Goal: Ask a question: Seek information or help from site administrators or community

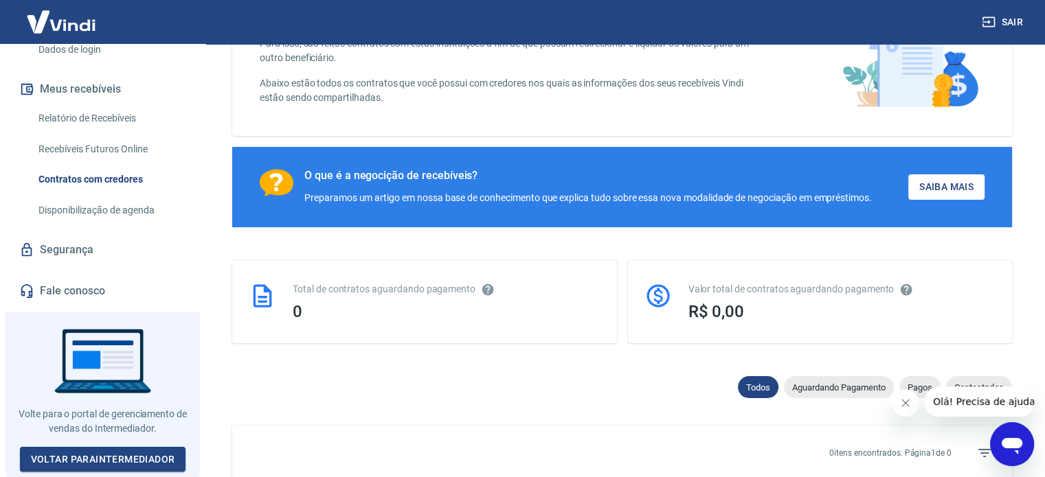
scroll to position [275, 0]
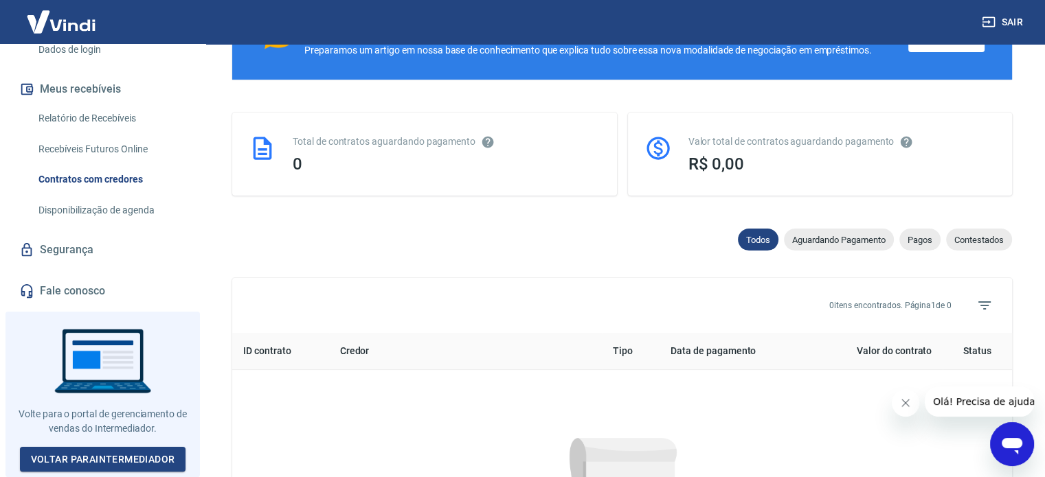
click at [49, 306] on link "Fale conosco" at bounding box center [102, 291] width 172 height 30
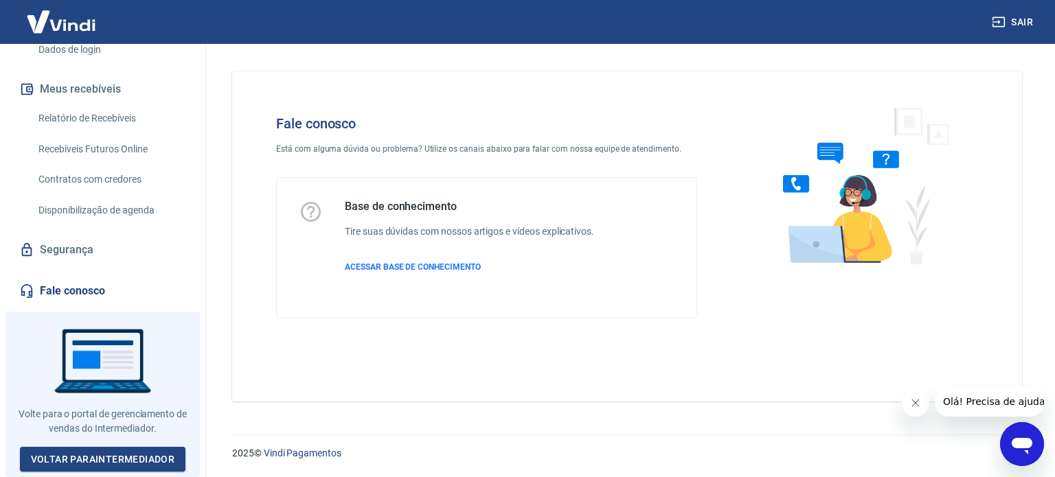
click at [389, 273] on div "Base de conhecimento Tire suas dúvidas com nossos artigos e vídeos explicativos…" at bounding box center [469, 247] width 249 height 95
click at [393, 262] on span "ACESSAR BASE DE CONHECIMENTO" at bounding box center [413, 267] width 136 height 10
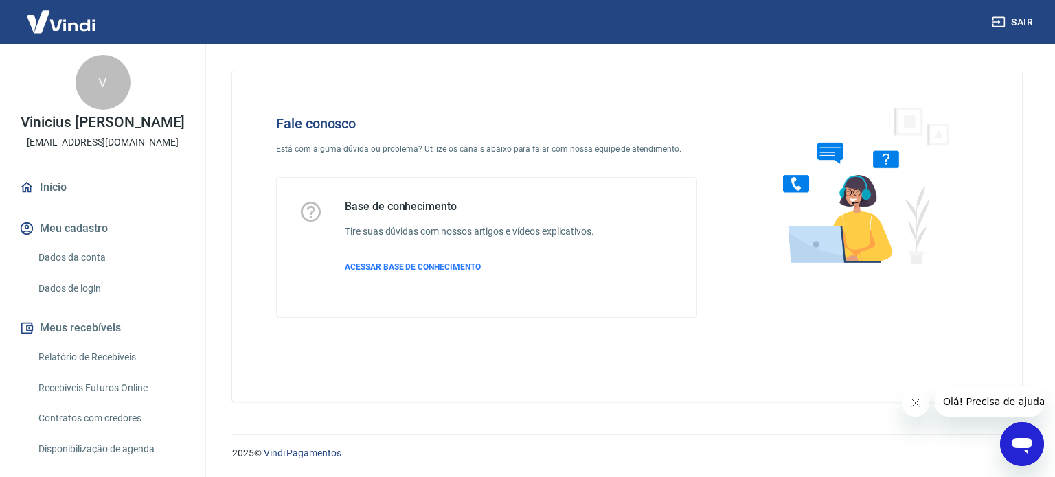
click at [122, 150] on p "ecommerce.ledlon@gmail.com" at bounding box center [103, 142] width 152 height 14
copy div "V Vinicius Fernando Germano Silva"
click at [1010, 430] on div "Abrir janela de mensagens" at bounding box center [1021, 444] width 41 height 41
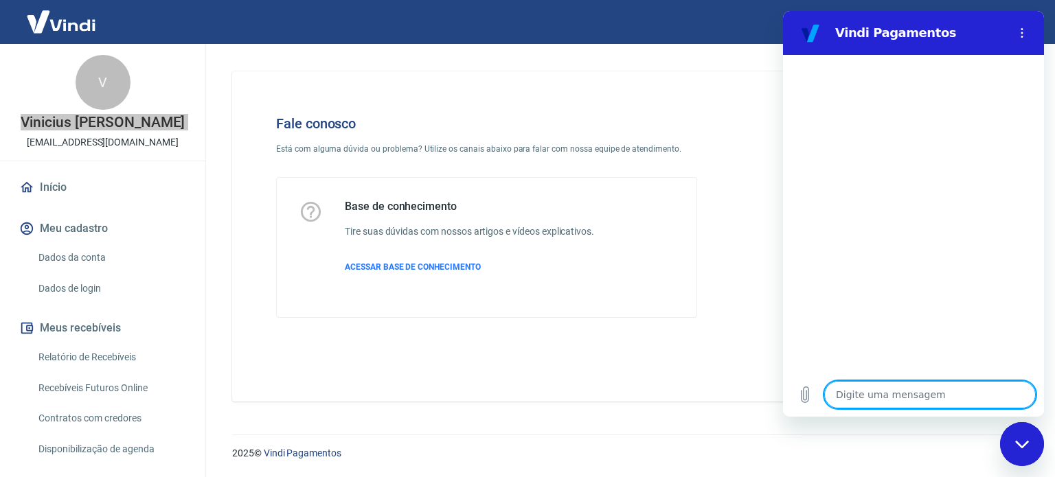
click at [850, 402] on textarea at bounding box center [930, 394] width 212 height 27
click at [852, 402] on textarea at bounding box center [930, 394] width 212 height 27
type textarea "n"
type textarea "x"
type textarea "nã"
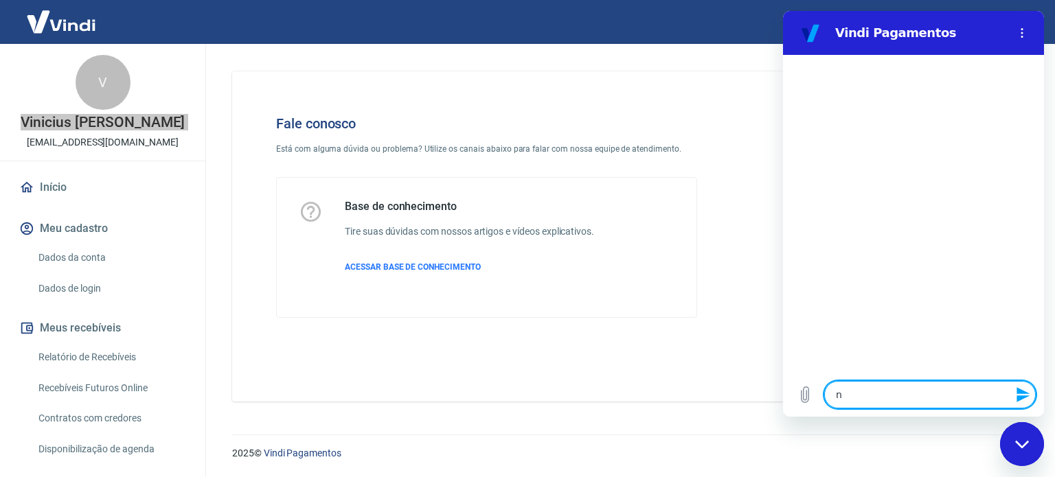
type textarea "x"
type textarea "não"
type textarea "x"
type textarea "não"
type textarea "x"
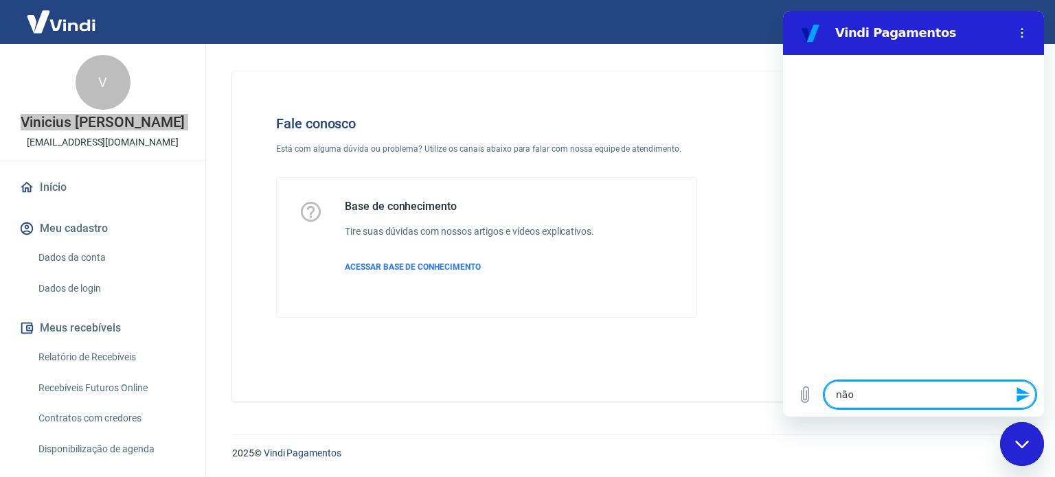
type textarea "não e"
type textarea "x"
type textarea "não es"
type textarea "x"
type textarea "não est"
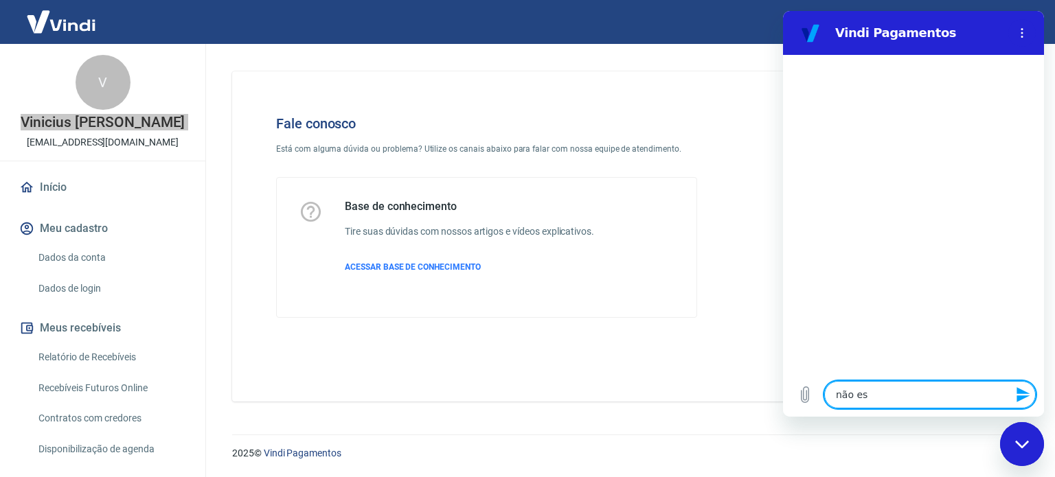
type textarea "x"
type textarea "não esto"
type textarea "x"
type textarea "não estou"
type textarea "x"
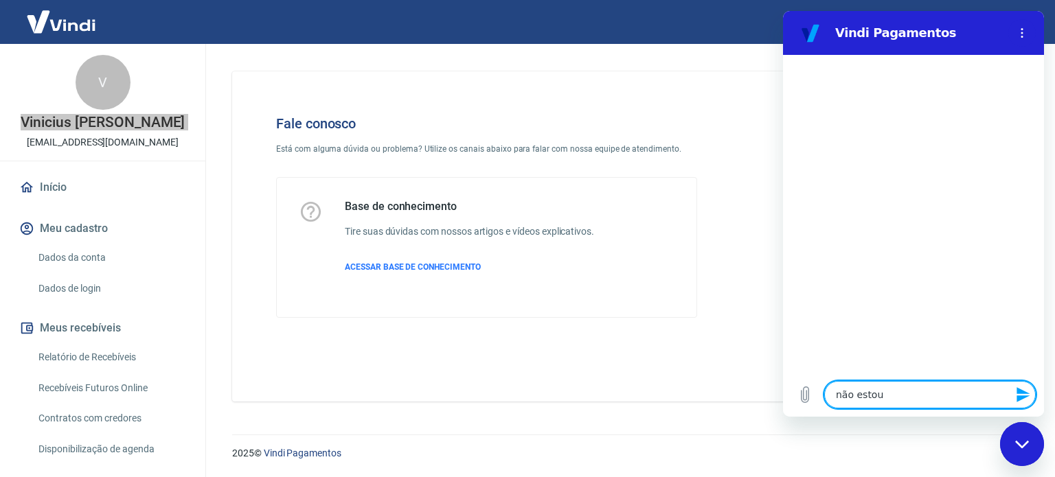
type textarea "não estou"
type textarea "x"
type textarea "não estou r"
type textarea "x"
type textarea "não estou re"
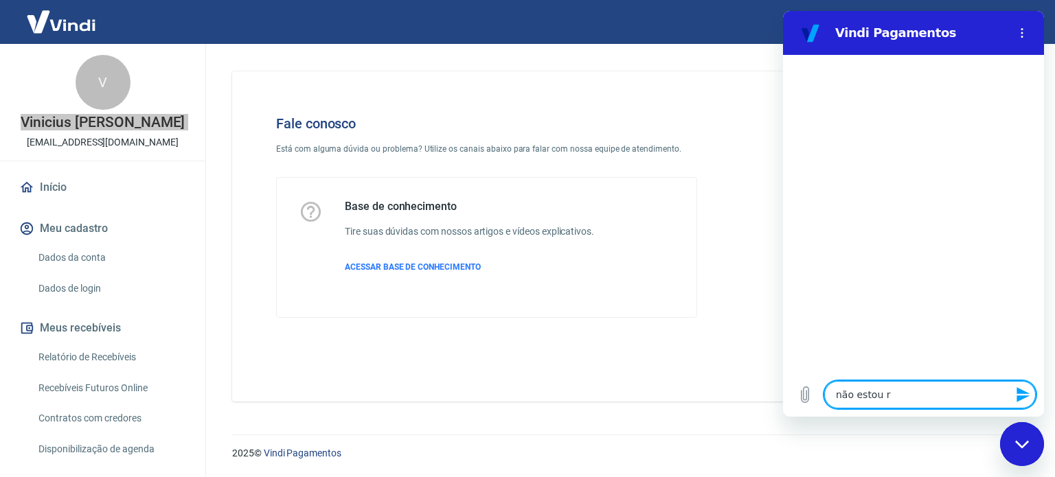
type textarea "x"
type textarea "não estou rec"
type textarea "x"
type textarea "não estou rece"
type textarea "x"
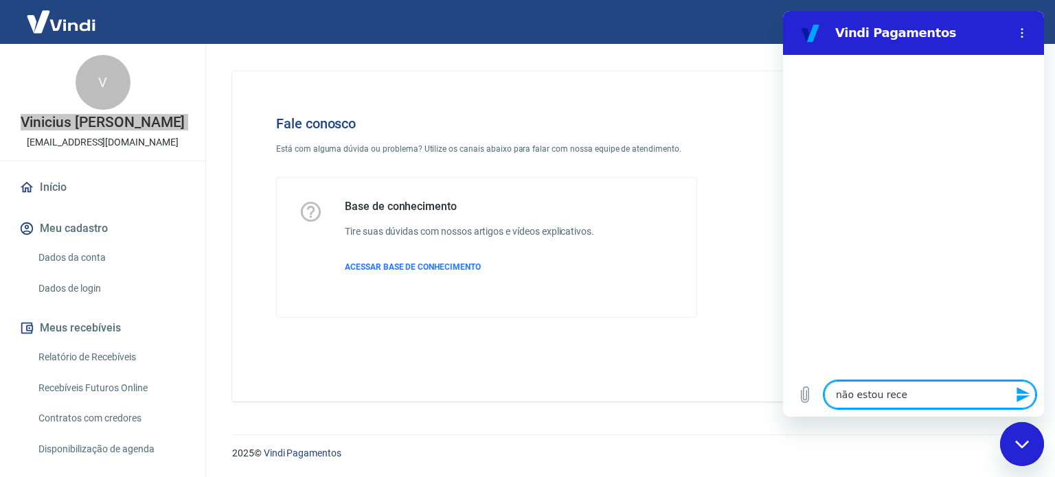
type textarea "não estou receb"
type textarea "x"
type textarea "não estou recebe"
type textarea "x"
type textarea "não estou receben"
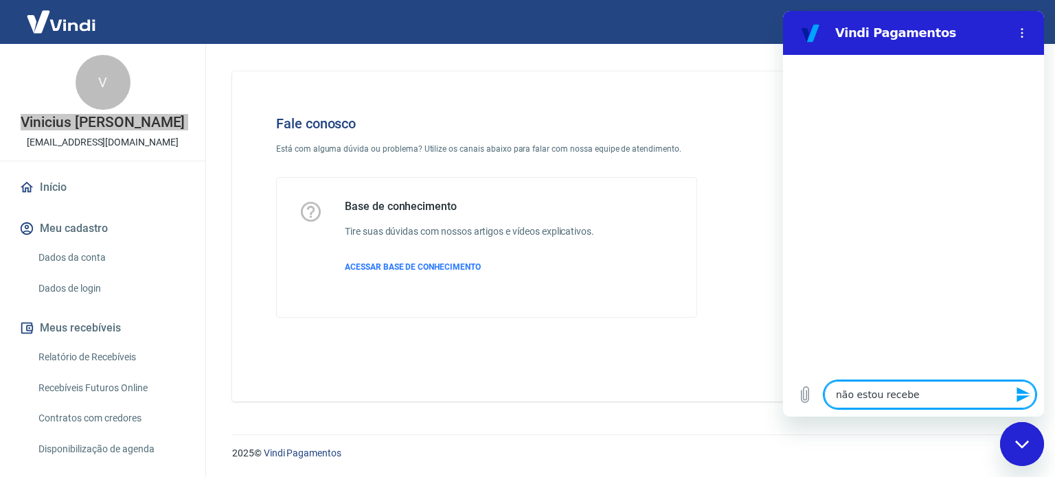
type textarea "x"
type textarea "não estou recebend"
type textarea "x"
type textarea "não estou recebendo"
type textarea "x"
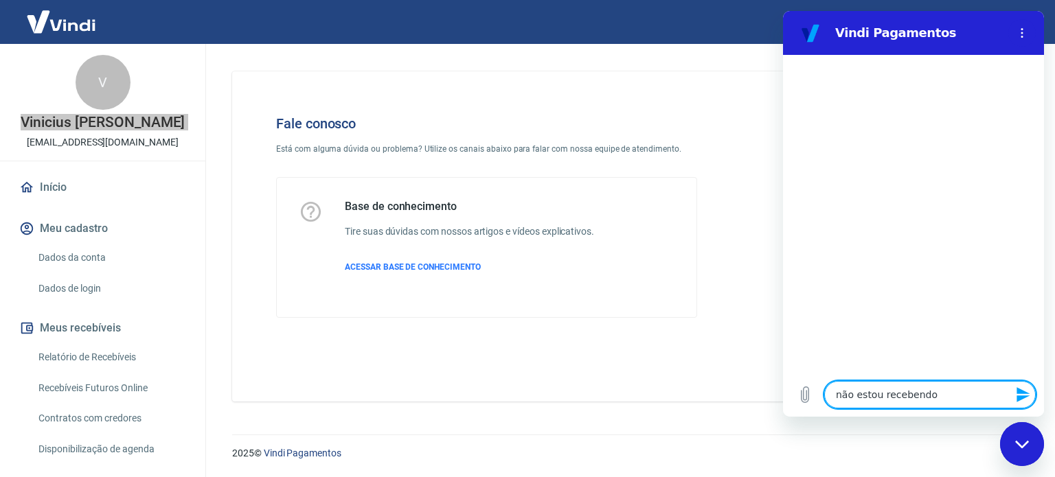
type textarea "não estou recebendo"
type textarea "x"
type textarea "não estou recebendo p"
type textarea "x"
type textarea "não estou recebendo pa"
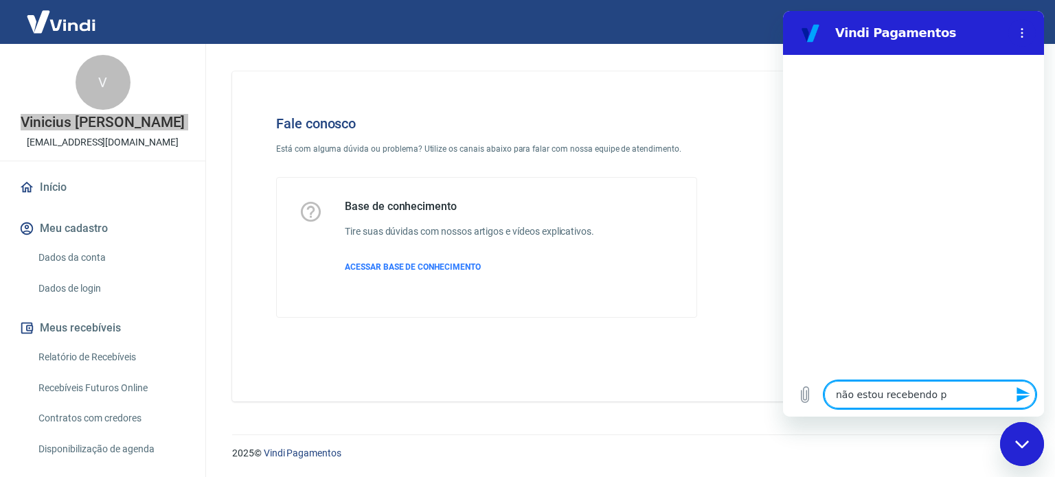
type textarea "x"
type textarea "não estou recebendo pag"
type textarea "x"
type textarea "não estou recebendo paga"
type textarea "x"
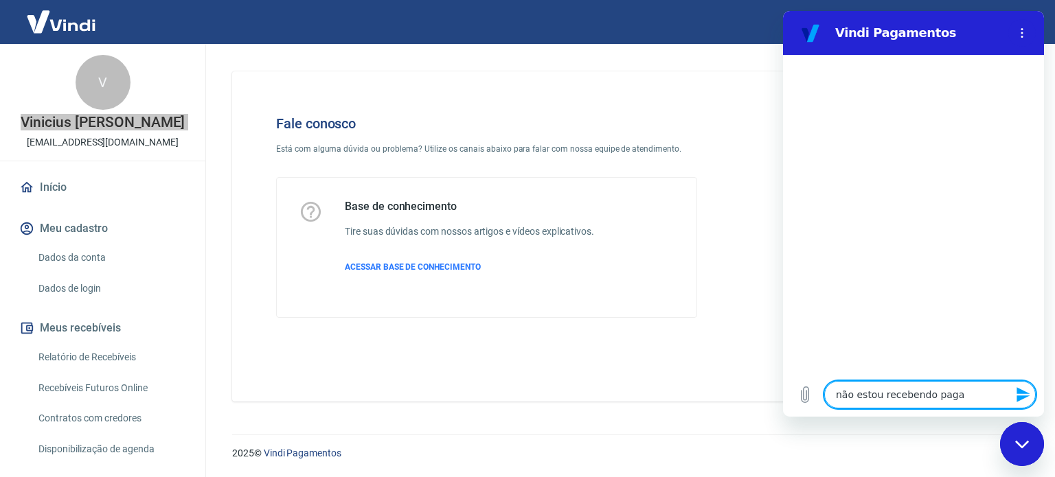
type textarea "não estou recebendo pagam"
type textarea "x"
type textarea "não estou recebendo pagame"
type textarea "x"
type textarea "não estou recebendo pagamen"
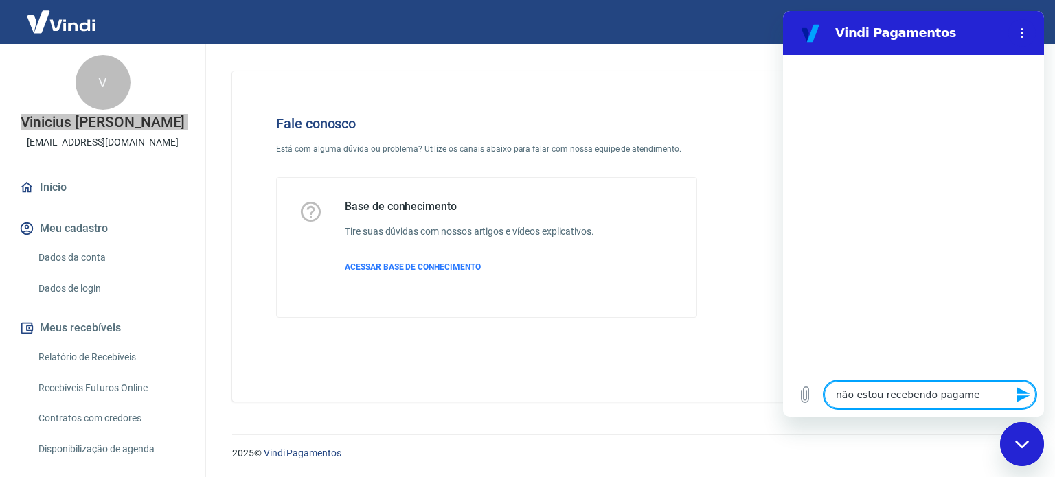
type textarea "x"
type textarea "não estou recebendo pagament"
type textarea "x"
type textarea "não estou recebendo pagamento"
type textarea "x"
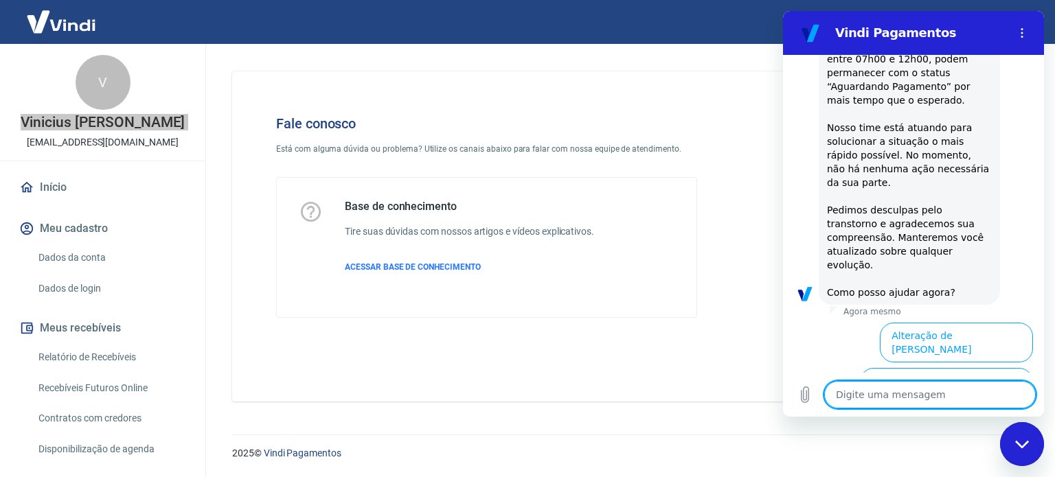
scroll to position [365, 0]
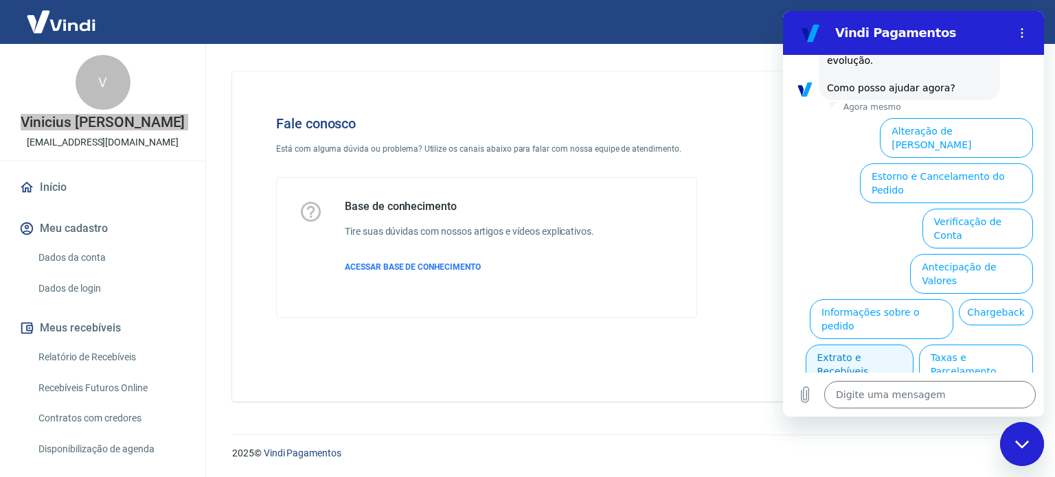
scroll to position [434, 0]
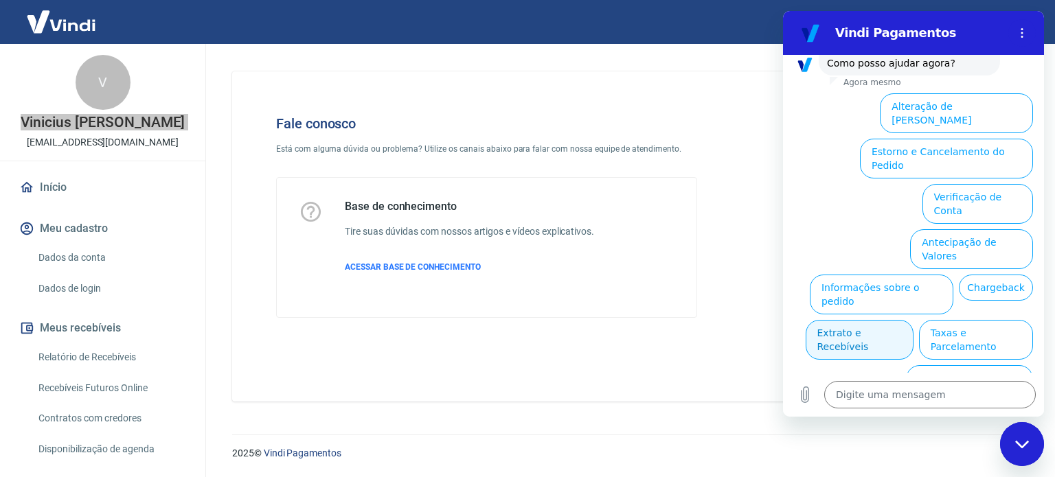
click at [914, 320] on button "Extrato e Recebíveis" at bounding box center [860, 340] width 108 height 40
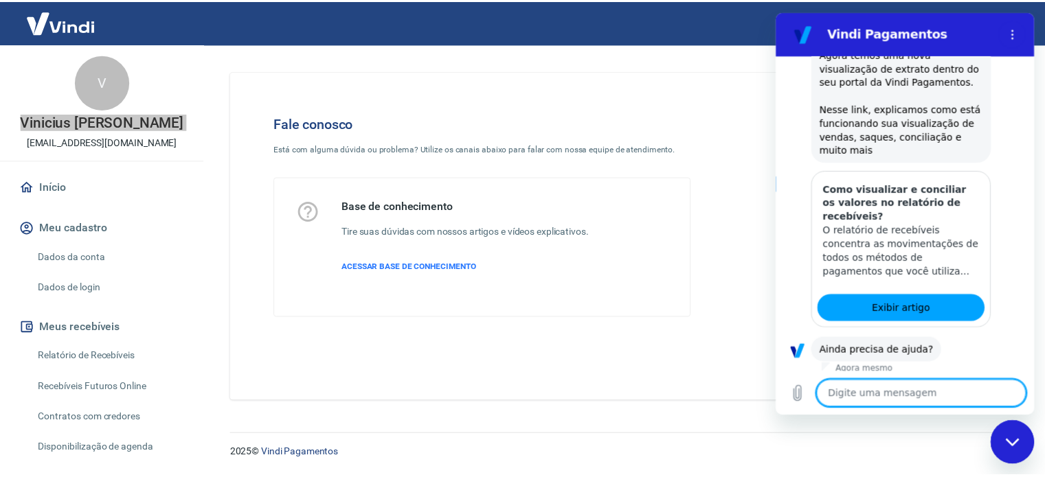
scroll to position [489, 0]
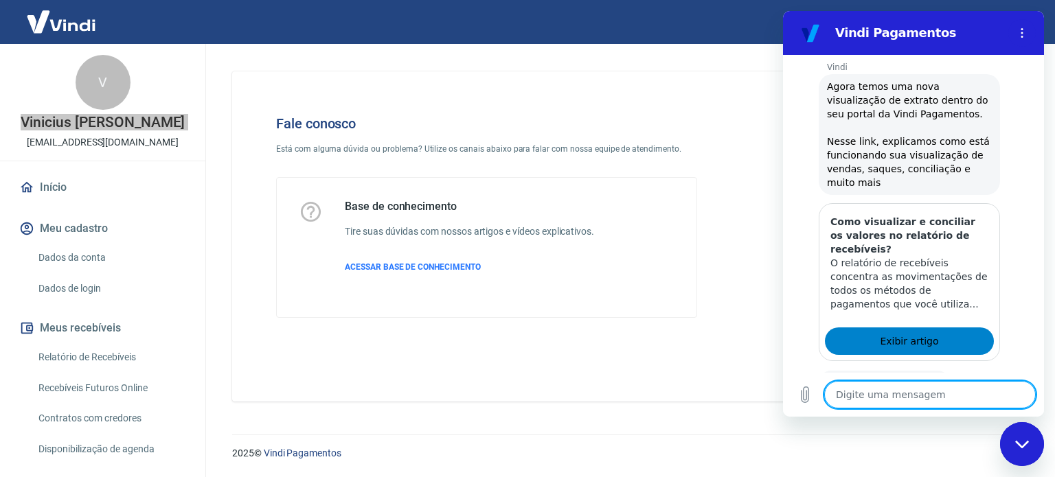
click at [919, 347] on span "Exibir artigo" at bounding box center [909, 341] width 58 height 16
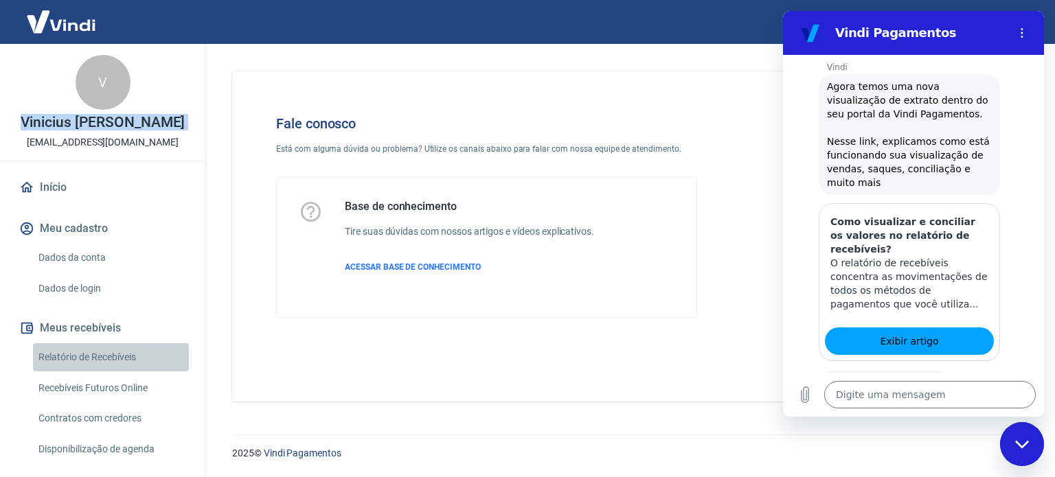
click at [118, 370] on link "Relatório de Recebíveis" at bounding box center [111, 357] width 156 height 28
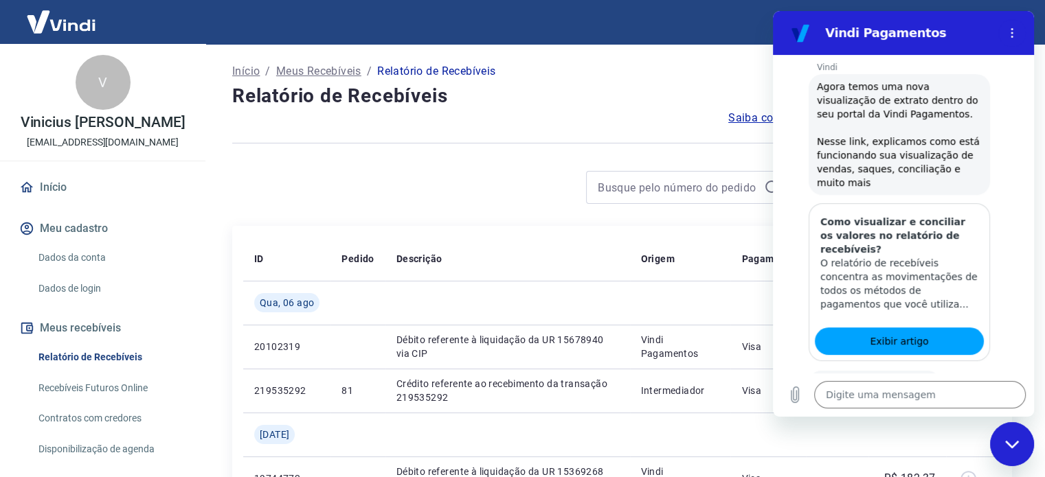
click at [398, 157] on div at bounding box center [622, 143] width 780 height 34
click at [1013, 445] on icon "Fechar janela de mensagens" at bounding box center [1011, 444] width 14 height 8
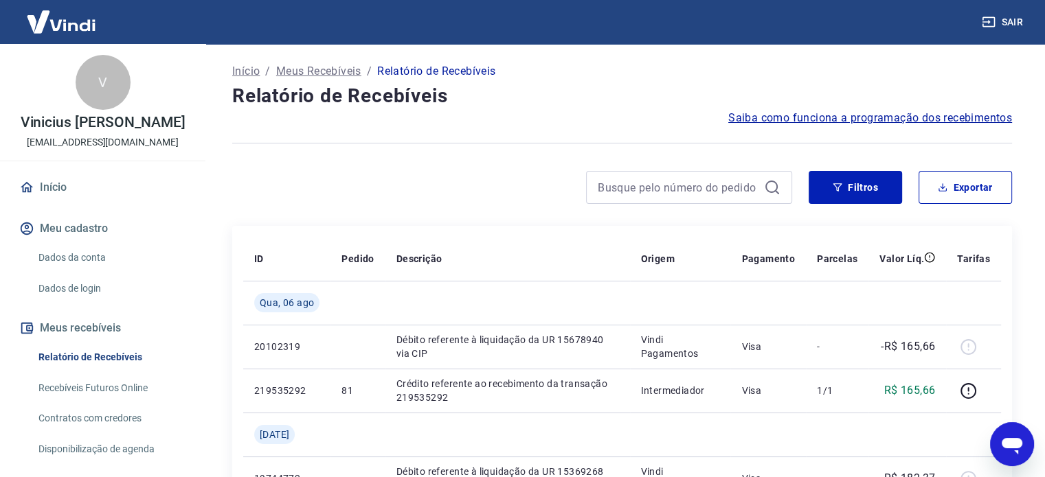
click at [887, 117] on span "Saiba como funciona a programação dos recebimentos" at bounding box center [870, 118] width 284 height 16
type textarea "x"
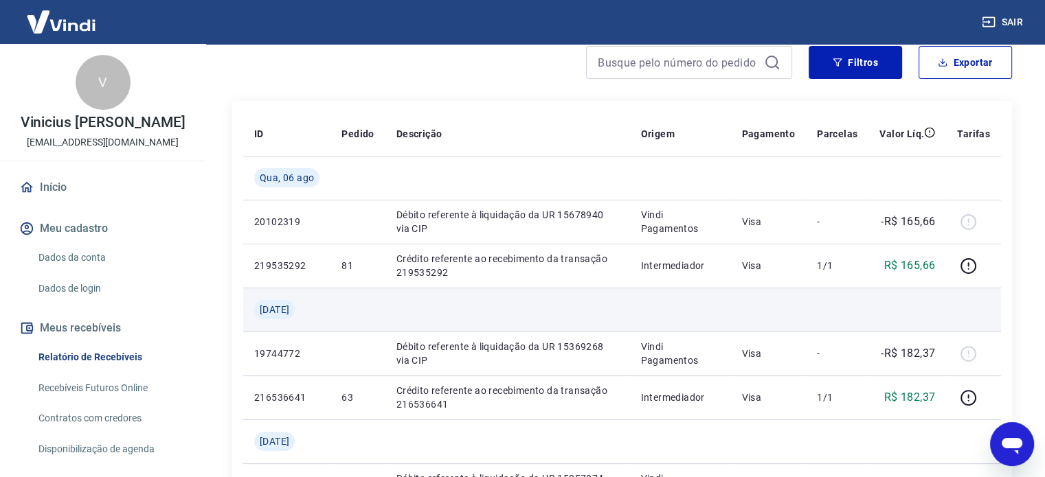
scroll to position [275, 0]
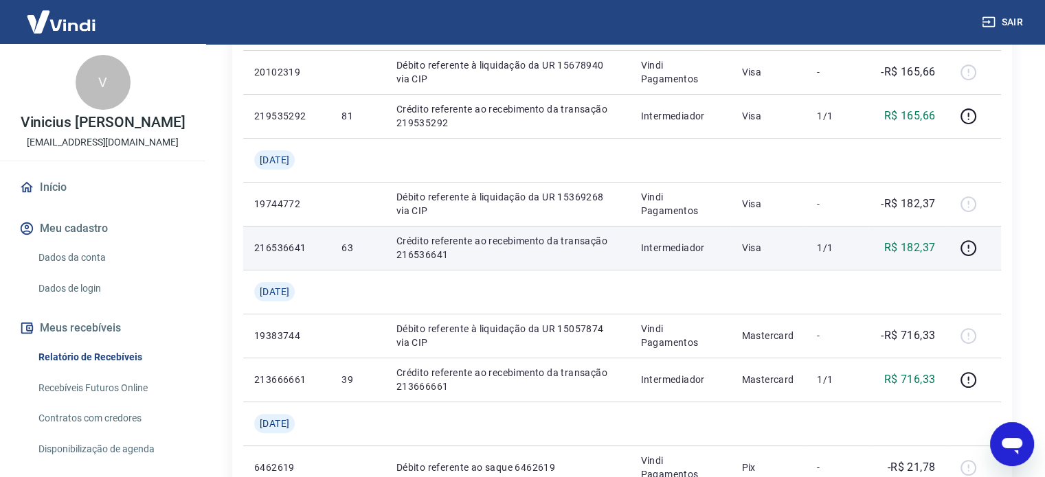
click at [371, 252] on p "63" at bounding box center [357, 248] width 32 height 14
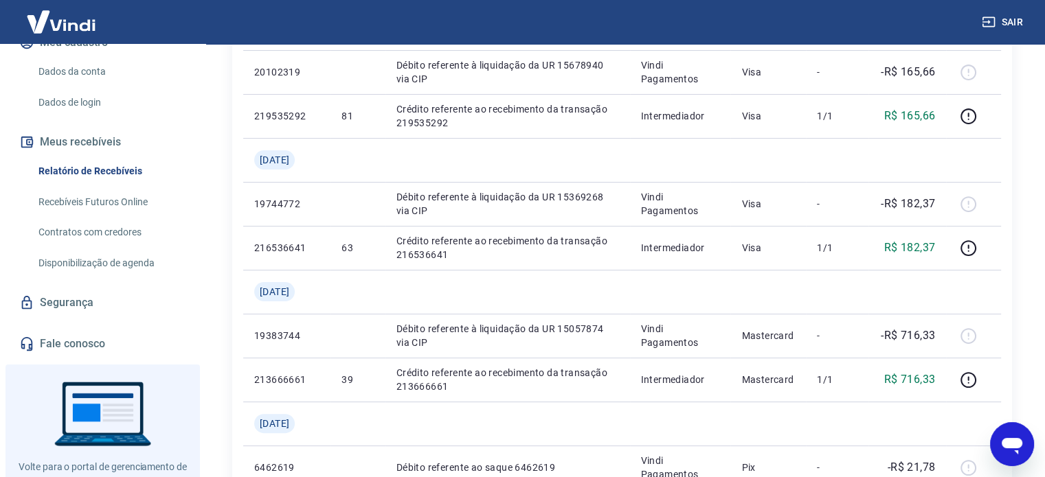
scroll to position [111, 0]
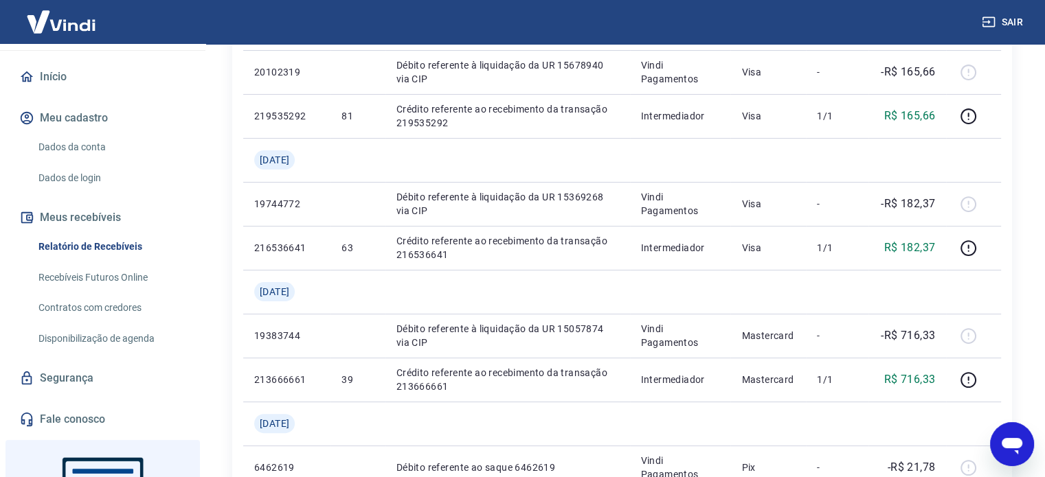
click at [76, 161] on link "Dados da conta" at bounding box center [111, 147] width 156 height 28
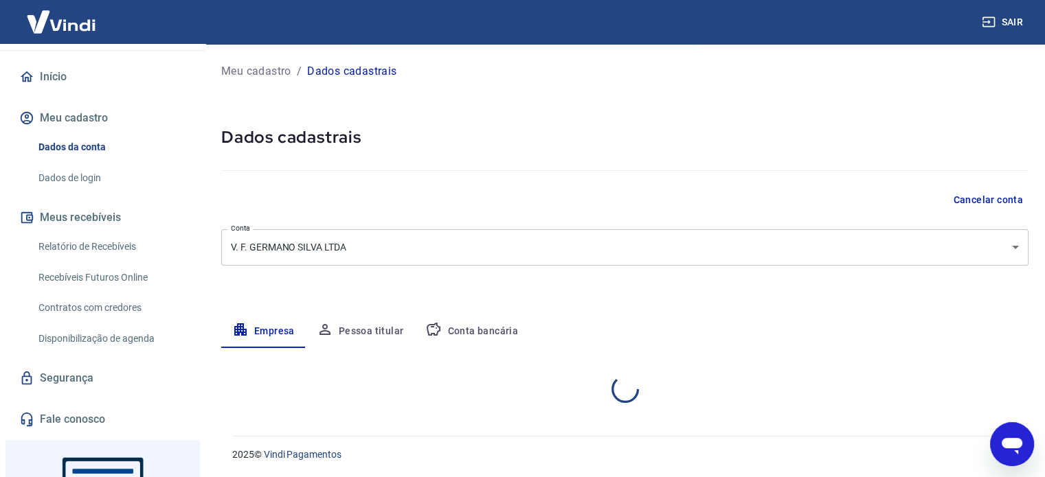
select select "PR"
select select "business"
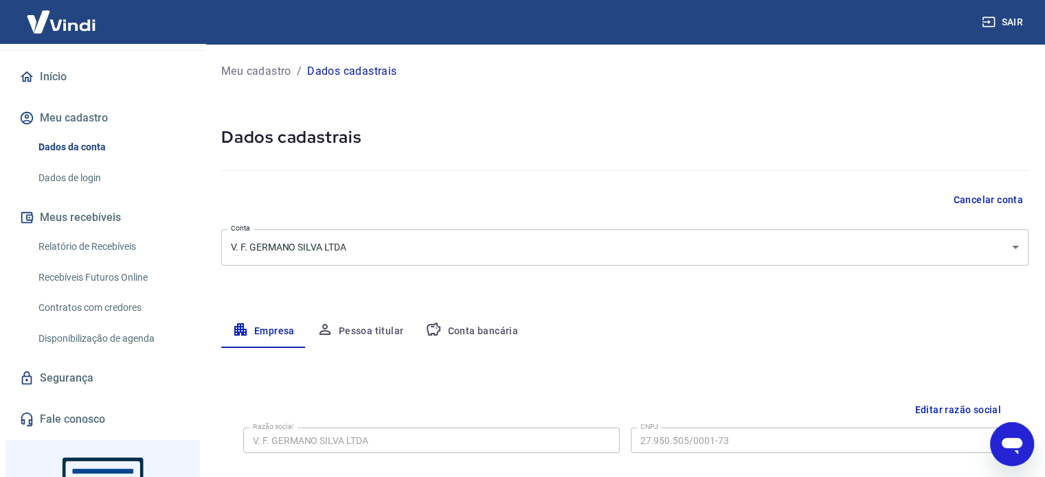
drag, startPoint x: 74, startPoint y: 165, endPoint x: 424, endPoint y: 155, distance: 350.4
click at [424, 155] on div at bounding box center [624, 167] width 807 height 39
click at [508, 328] on button "Conta bancária" at bounding box center [471, 331] width 115 height 33
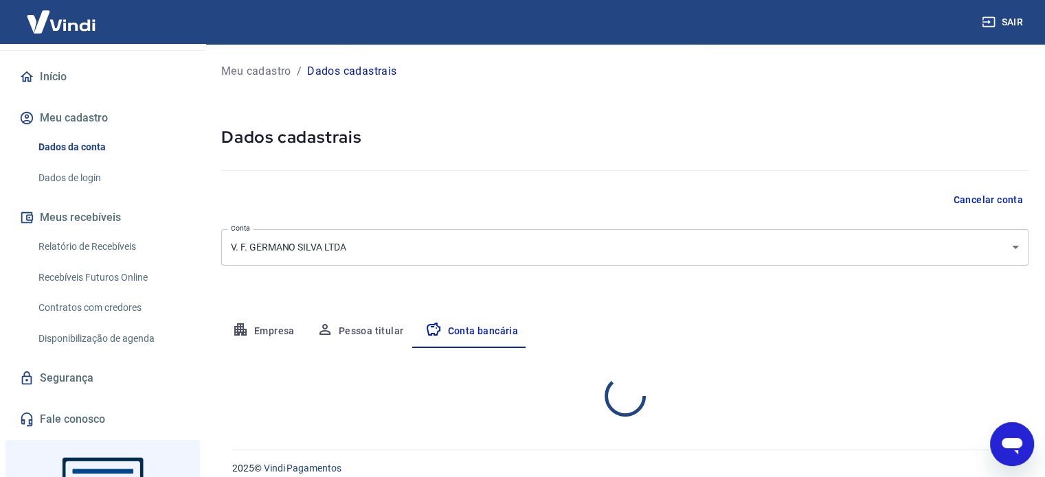
select select "1"
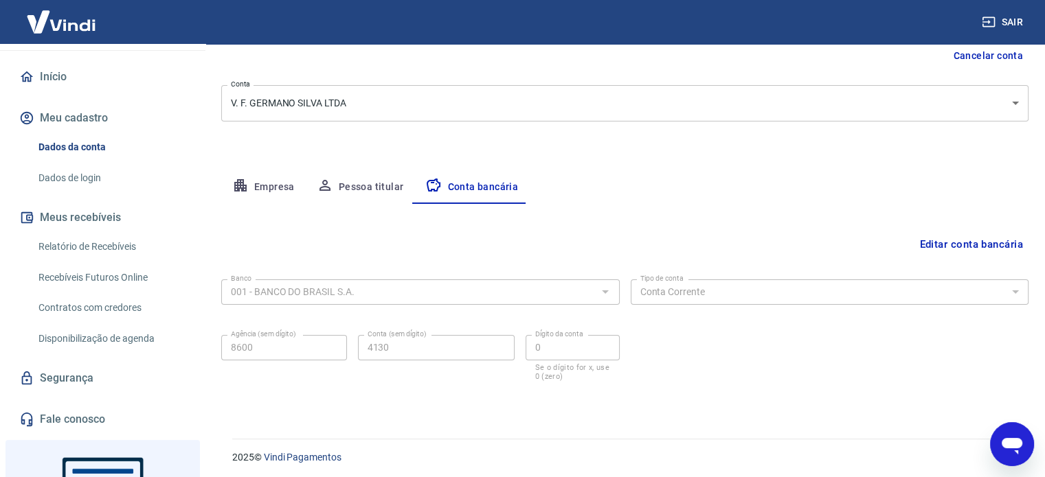
scroll to position [148, 0]
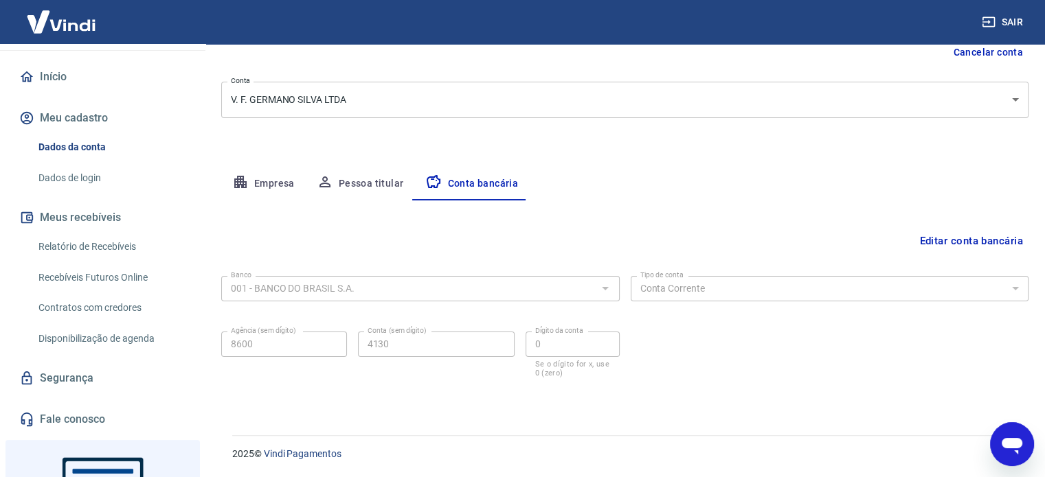
click at [255, 95] on body "Sair V Vinicius Fernando Germano Silva ecommerce.ledlon@gmail.com Início Meu ca…" at bounding box center [522, 90] width 1045 height 477
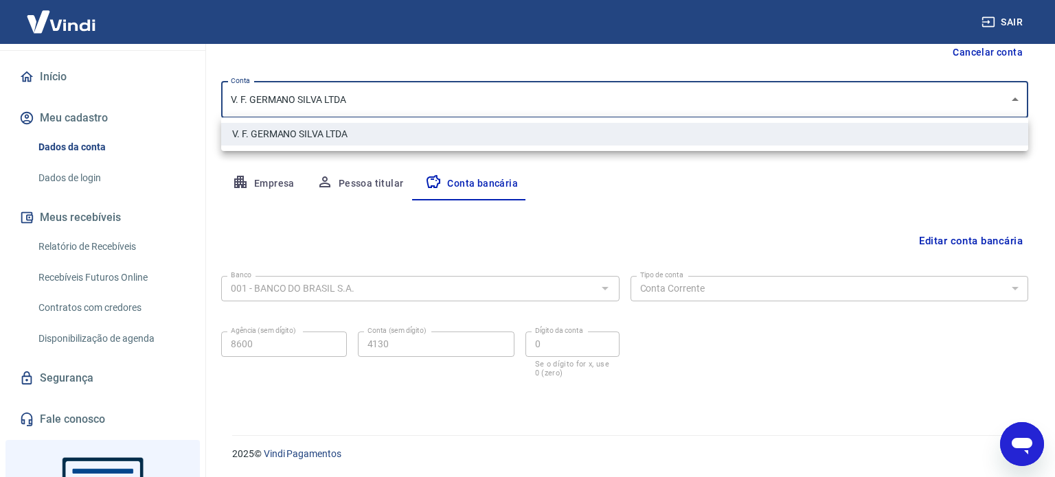
click at [255, 95] on div at bounding box center [527, 238] width 1055 height 477
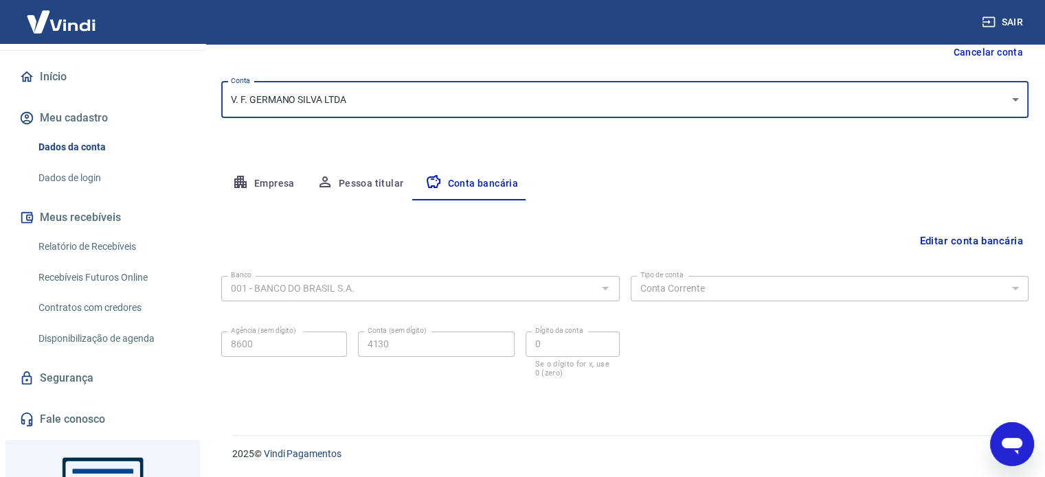
click at [242, 164] on div "Meu cadastro / Dados cadastrais Dados cadastrais Cancelar conta Conta V. F. GER…" at bounding box center [625, 157] width 840 height 523
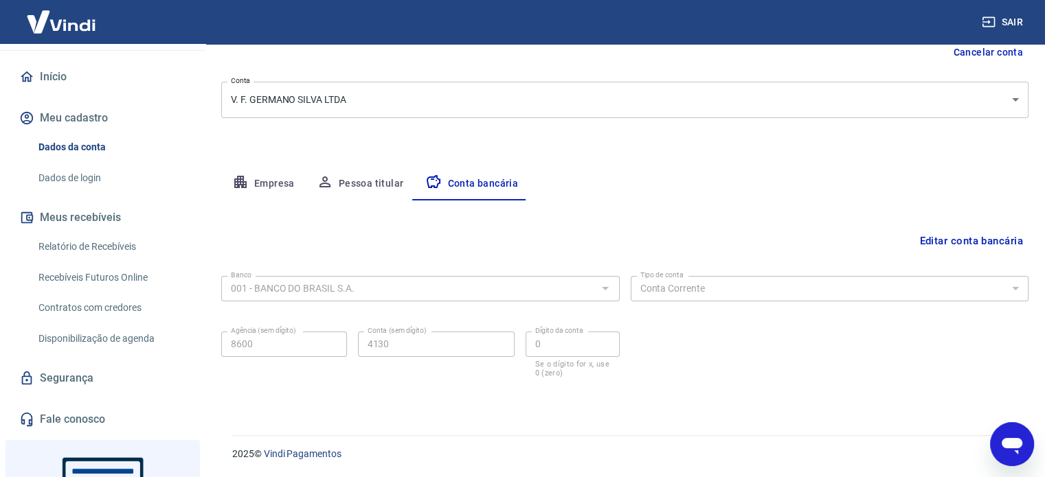
click at [238, 174] on icon "button" at bounding box center [240, 182] width 16 height 16
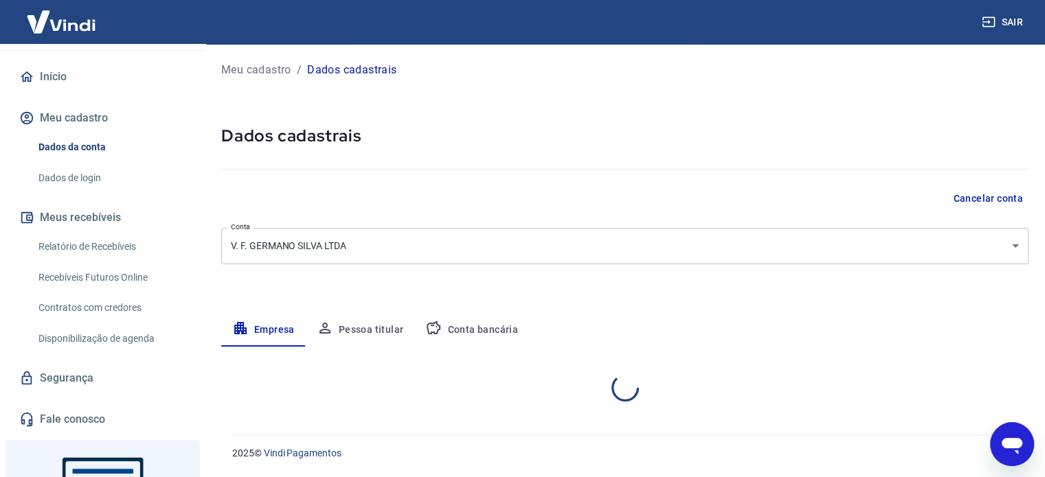
scroll to position [0, 0]
select select "PR"
select select "business"
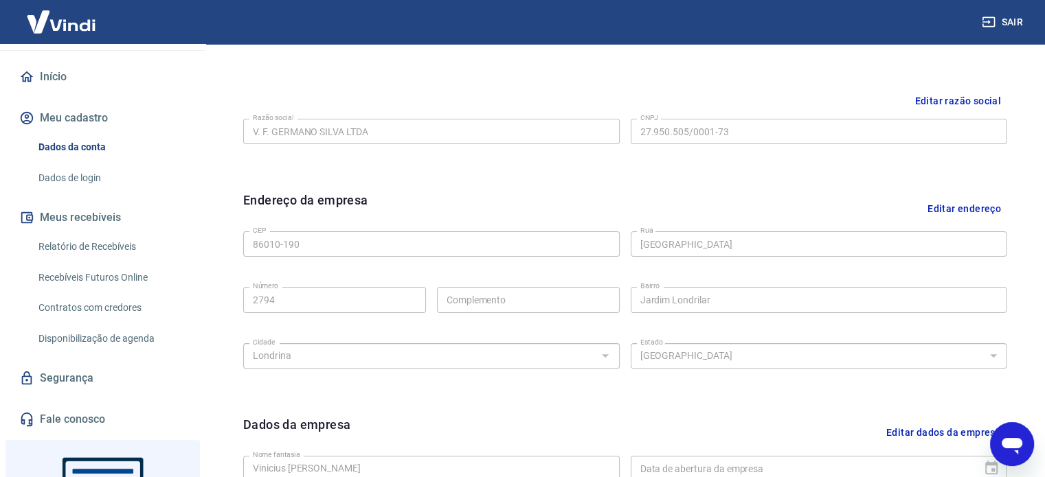
scroll to position [422, 0]
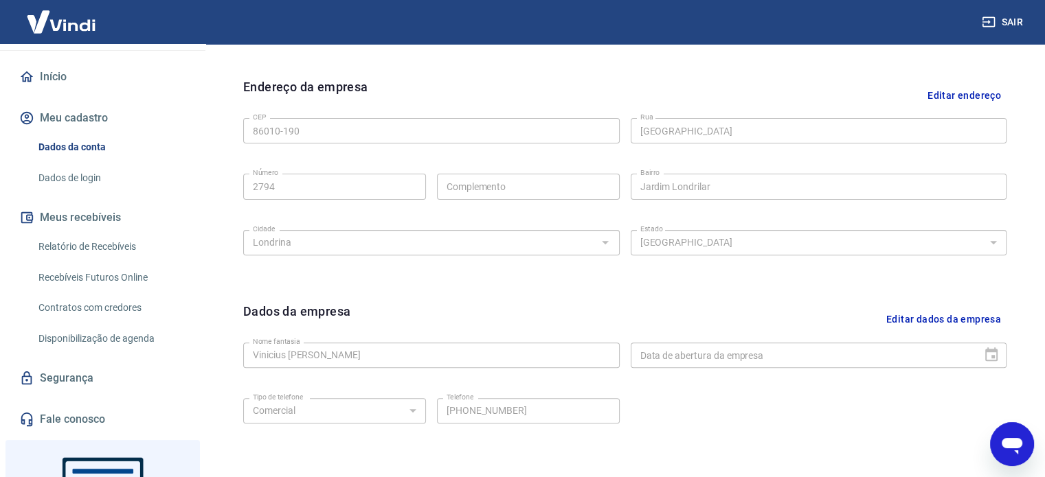
click at [123, 253] on link "Relatório de Recebíveis" at bounding box center [111, 247] width 156 height 28
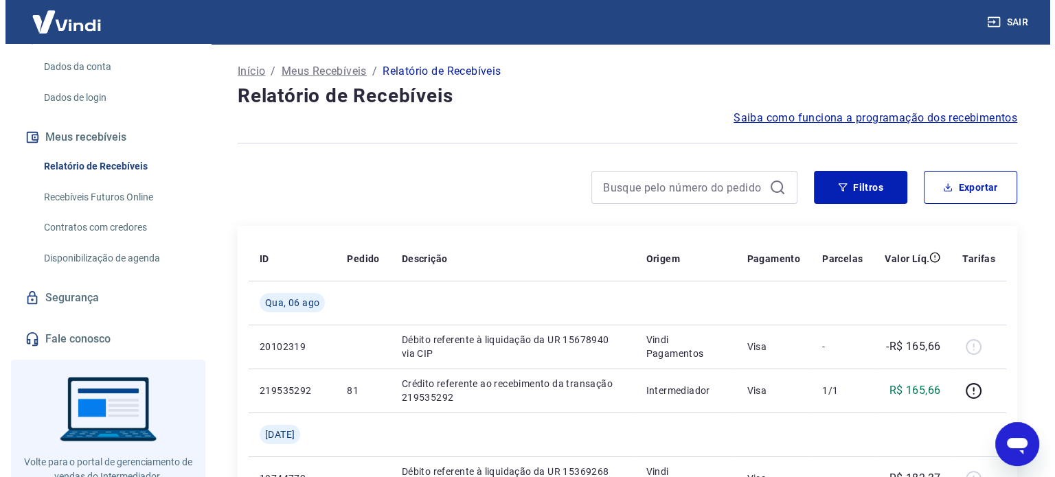
scroll to position [248, 0]
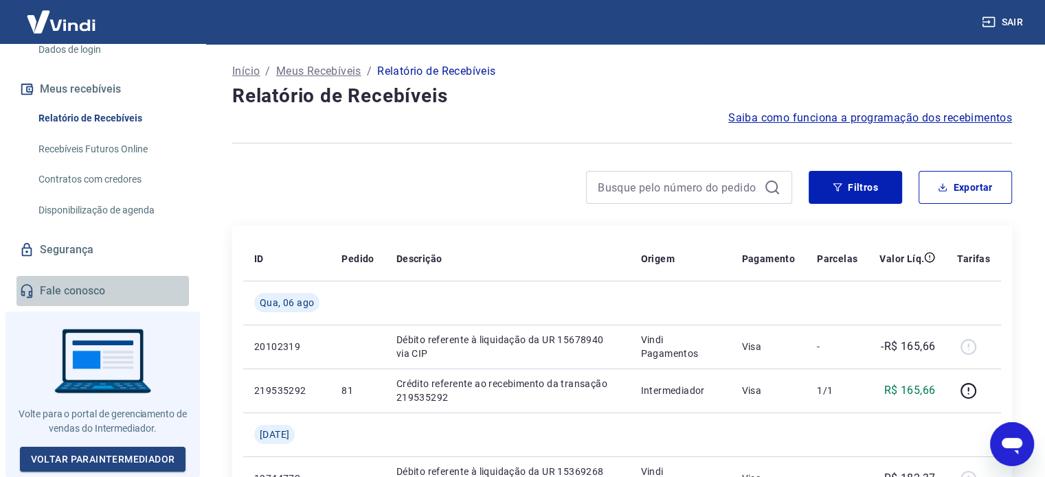
click at [113, 291] on link "Fale conosco" at bounding box center [102, 291] width 172 height 30
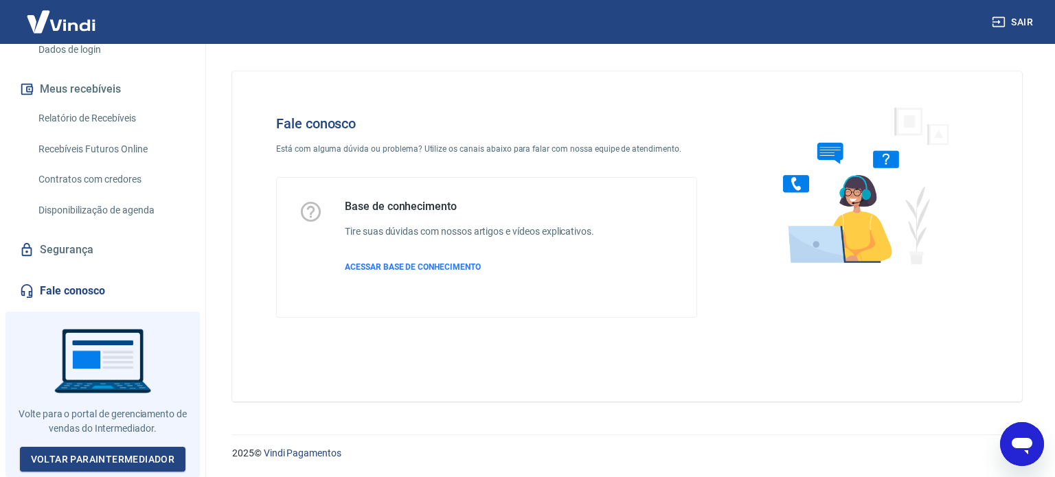
click at [1016, 446] on icon "Abrir janela de mensagens" at bounding box center [1022, 446] width 21 height 16
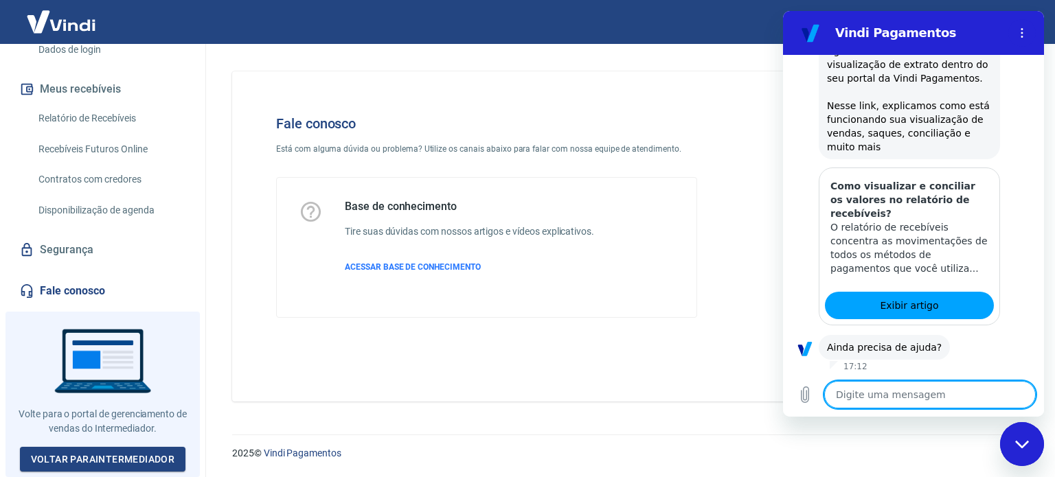
scroll to position [558, 0]
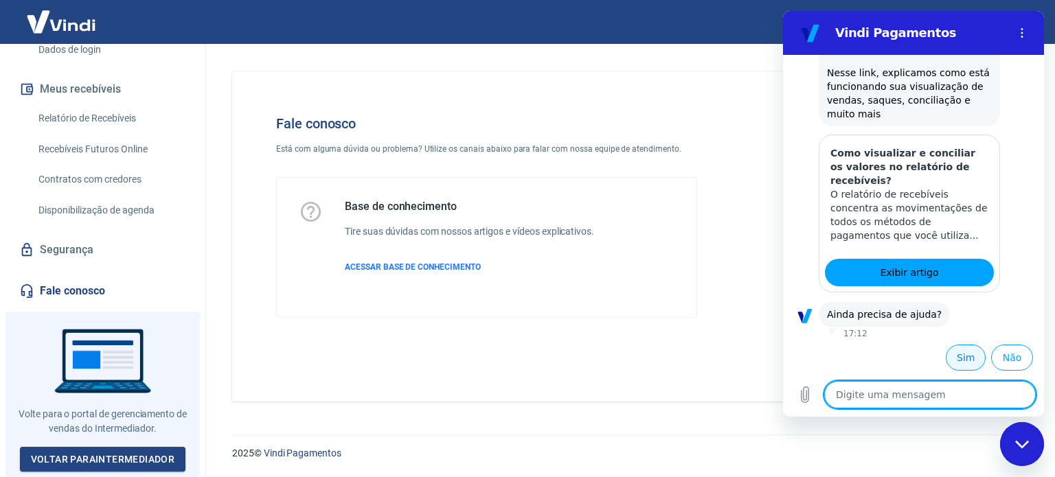
click at [968, 355] on button "Sim" at bounding box center [966, 358] width 40 height 26
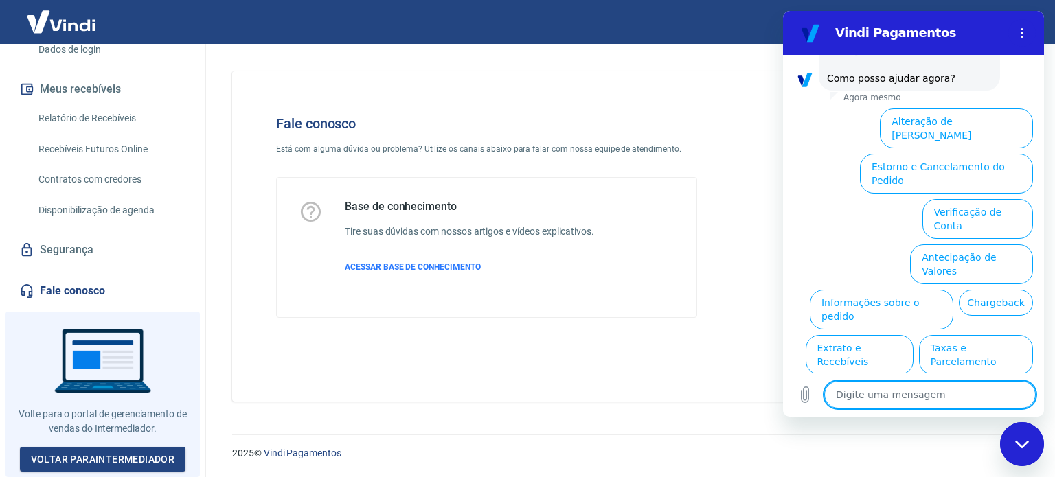
scroll to position [1245, 0]
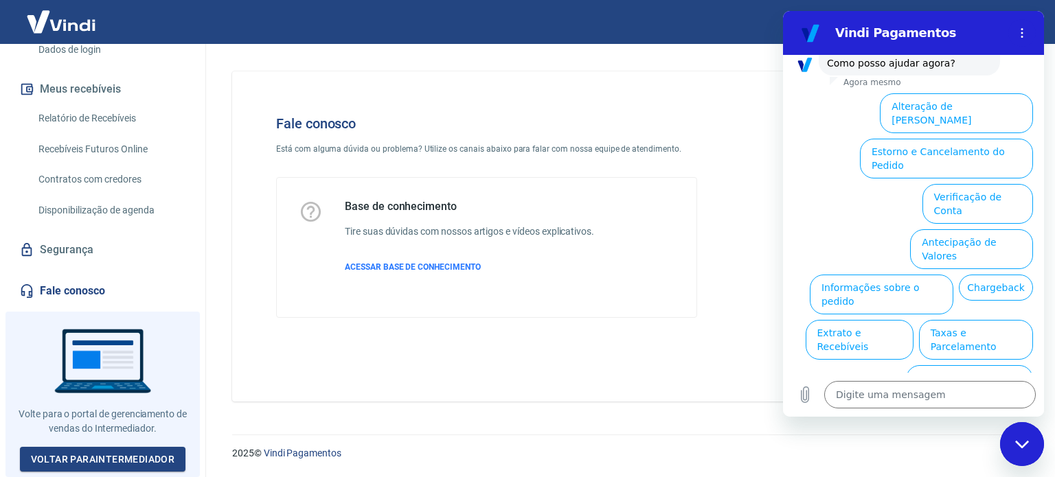
drag, startPoint x: 919, startPoint y: 350, endPoint x: 1565, endPoint y: 332, distance: 645.9
click html "Vindi Pagamentos 17:11 diz: não estou recebendo pagamento Enviado · 17:11 Vindi…"
click at [842, 321] on ul "Alteração de Dados Cadastrais Estorno e Cancelamento do Pedido Verificação de C…" at bounding box center [913, 269] width 239 height 363
click at [914, 320] on button "Extrato e Recebíveis" at bounding box center [860, 340] width 108 height 40
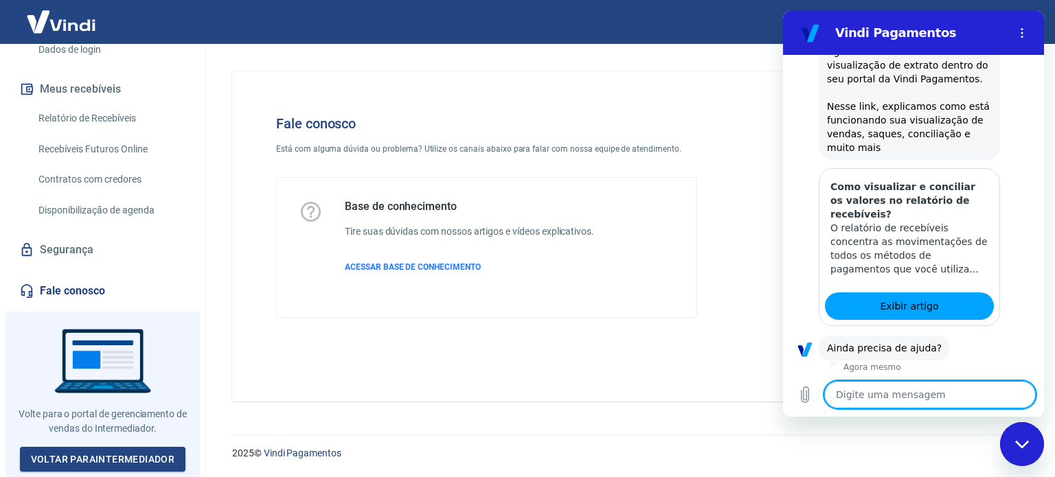
scroll to position [1368, 0]
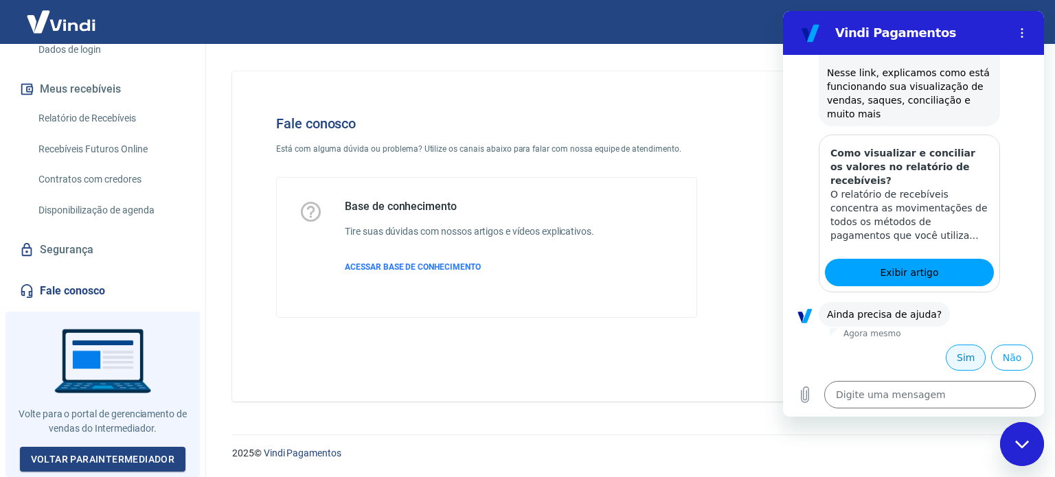
click at [949, 366] on button "Sim" at bounding box center [966, 358] width 40 height 26
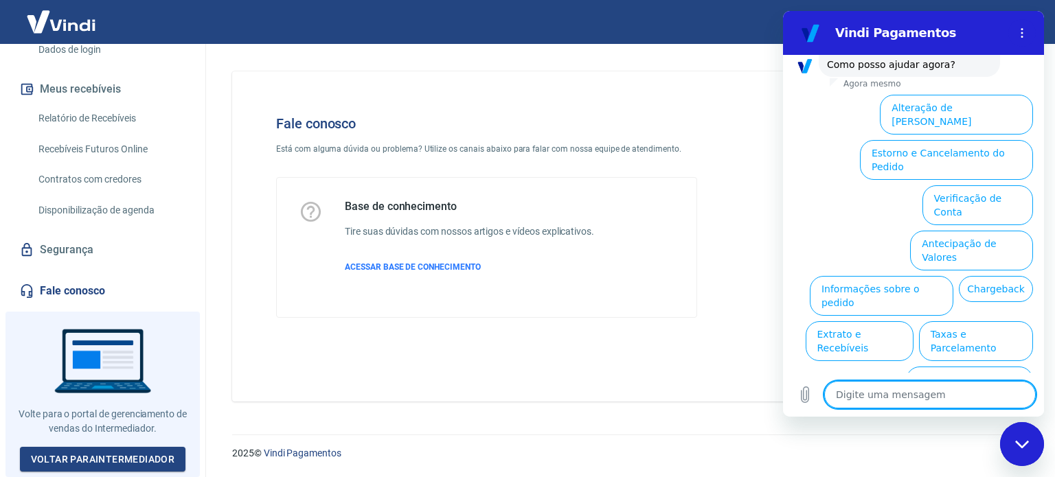
scroll to position [2054, 0]
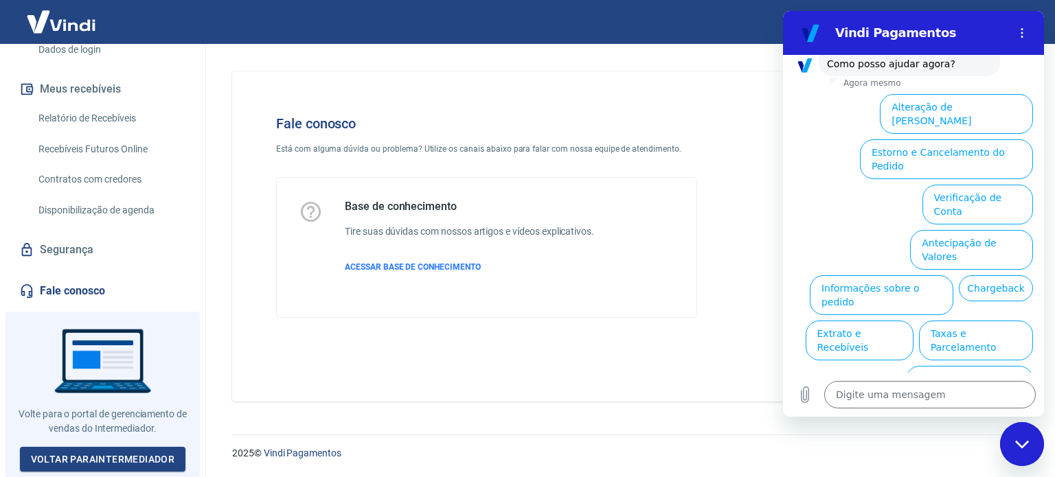
click at [887, 271] on ul "Alteração de Dados Cadastrais Estorno e Cancelamento do Pedido Verificação de C…" at bounding box center [913, 270] width 239 height 363
type textarea "x"
